Goal: Find specific page/section: Find specific page/section

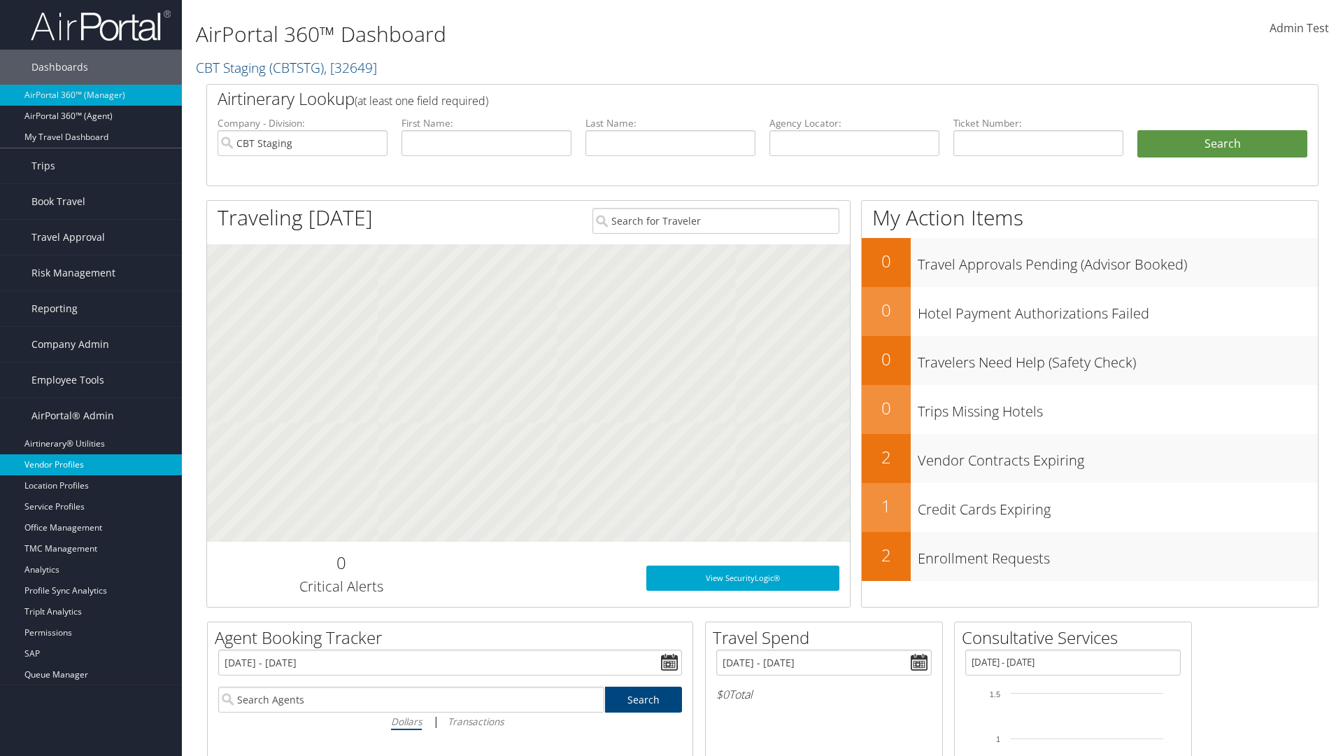
click at [91, 465] on link "Vendor Profiles" at bounding box center [91, 464] width 182 height 21
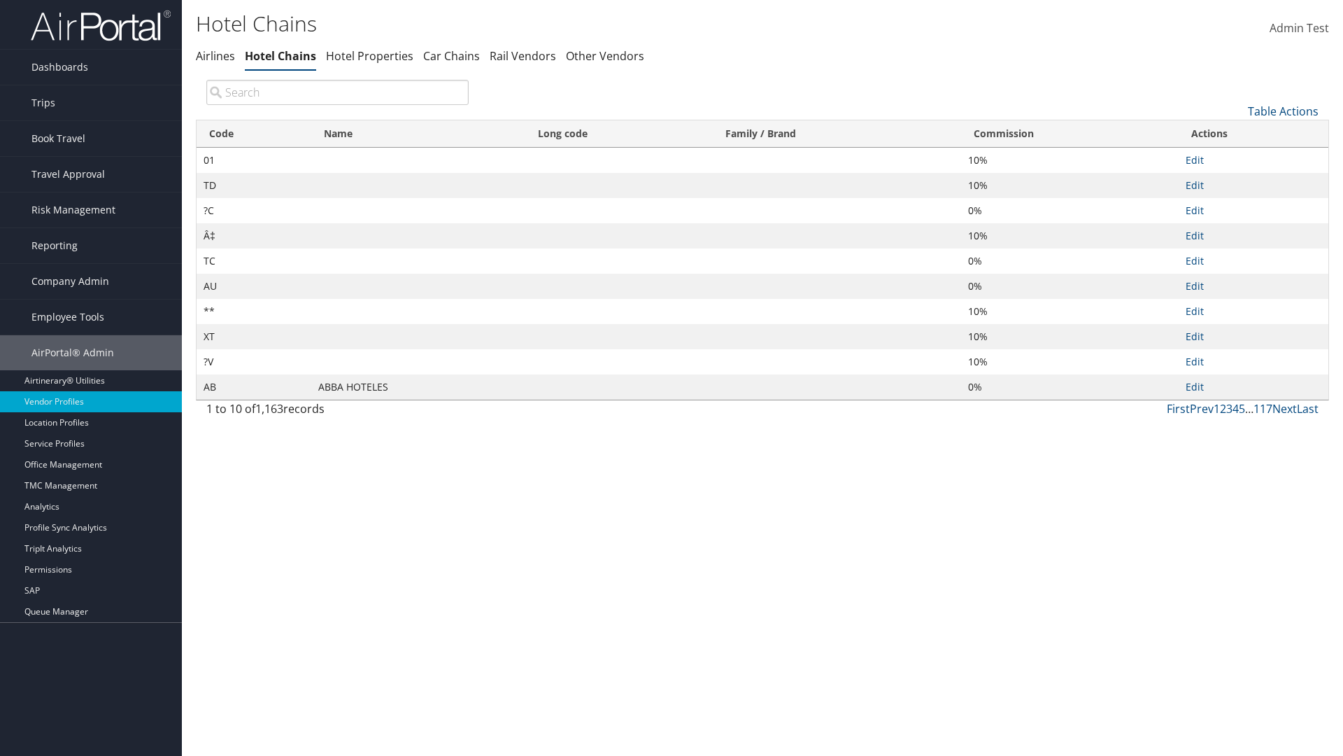
click at [1070, 134] on th "Commission" at bounding box center [1070, 133] width 218 height 27
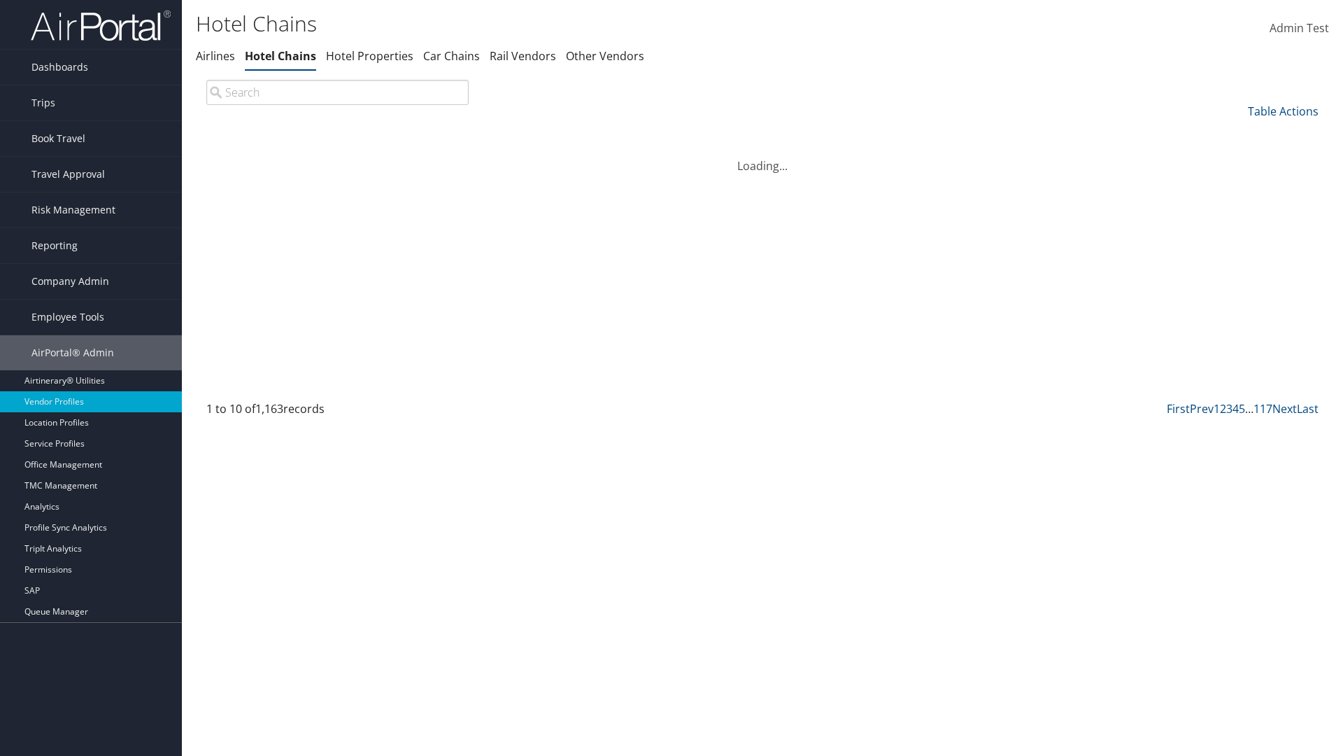
click at [418, 134] on th "Name" at bounding box center [418, 133] width 214 height 27
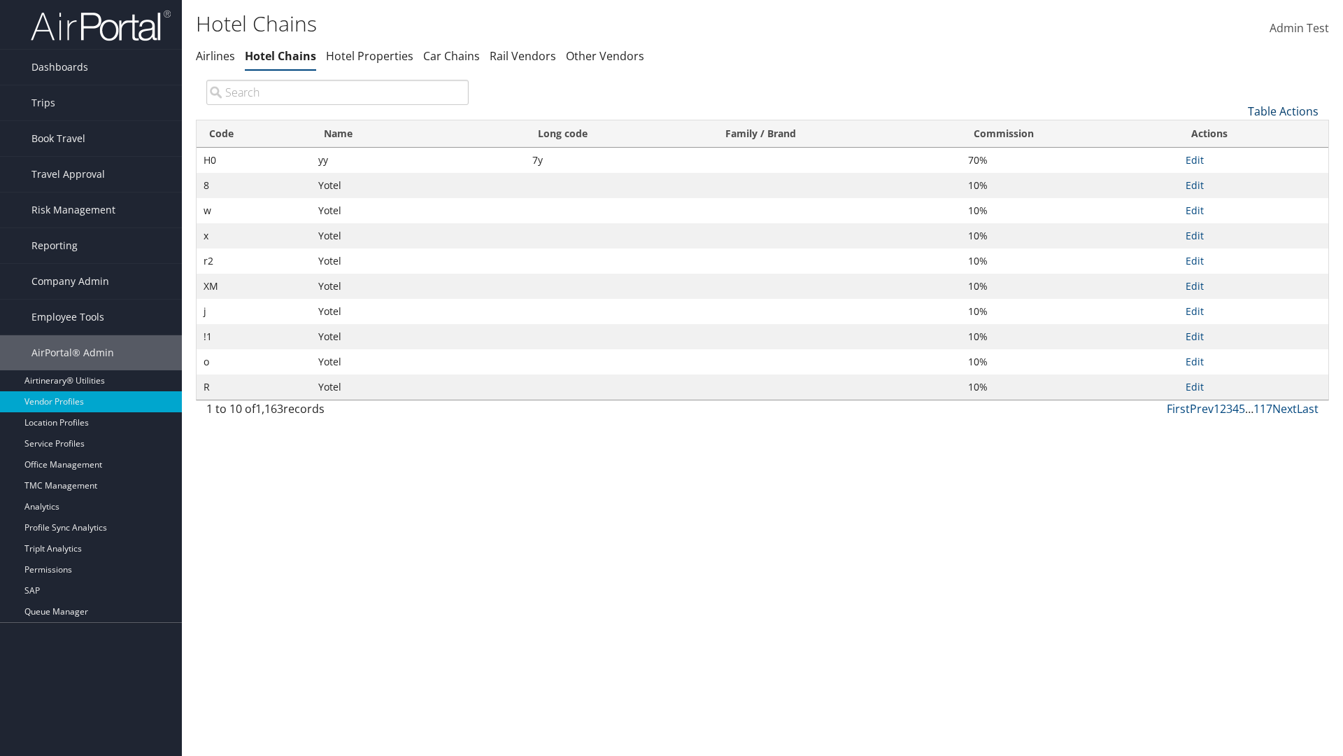
click at [1283, 111] on link "Table Actions" at bounding box center [1283, 111] width 71 height 15
click at [1236, 157] on link "25" at bounding box center [1237, 158] width 184 height 24
